Goal: Check status: Check status

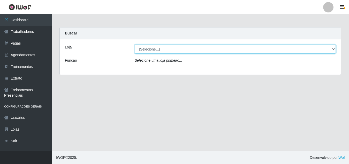
click at [144, 48] on select "[Selecione...] Edilicya Supermercado" at bounding box center [236, 49] width 202 height 9
select select "460"
click at [135, 45] on select "[Selecione...] Edilicya Supermercado" at bounding box center [236, 49] width 202 height 9
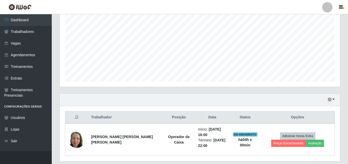
scroll to position [120, 0]
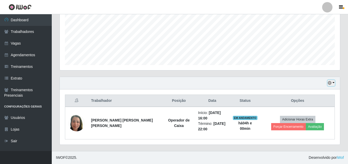
click at [332, 83] on button "button" at bounding box center [331, 83] width 7 height 6
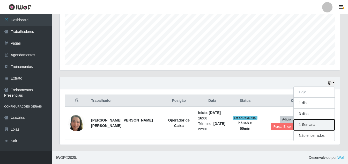
click at [315, 126] on button "1 Semana" at bounding box center [314, 124] width 41 height 11
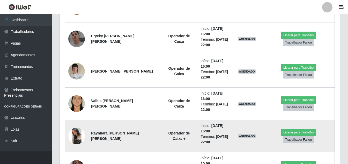
scroll to position [327, 0]
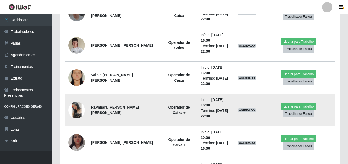
click at [232, 123] on td "AGENDADO" at bounding box center [247, 110] width 31 height 32
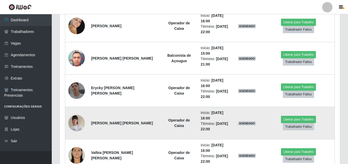
scroll to position [224, 0]
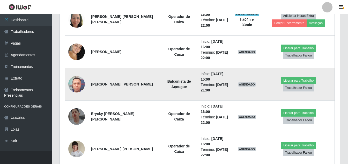
click at [140, 85] on td "[PERSON_NAME] [PERSON_NAME]" at bounding box center [124, 84] width 73 height 32
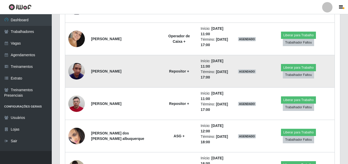
scroll to position [644, 0]
